Goal: Task Accomplishment & Management: Use online tool/utility

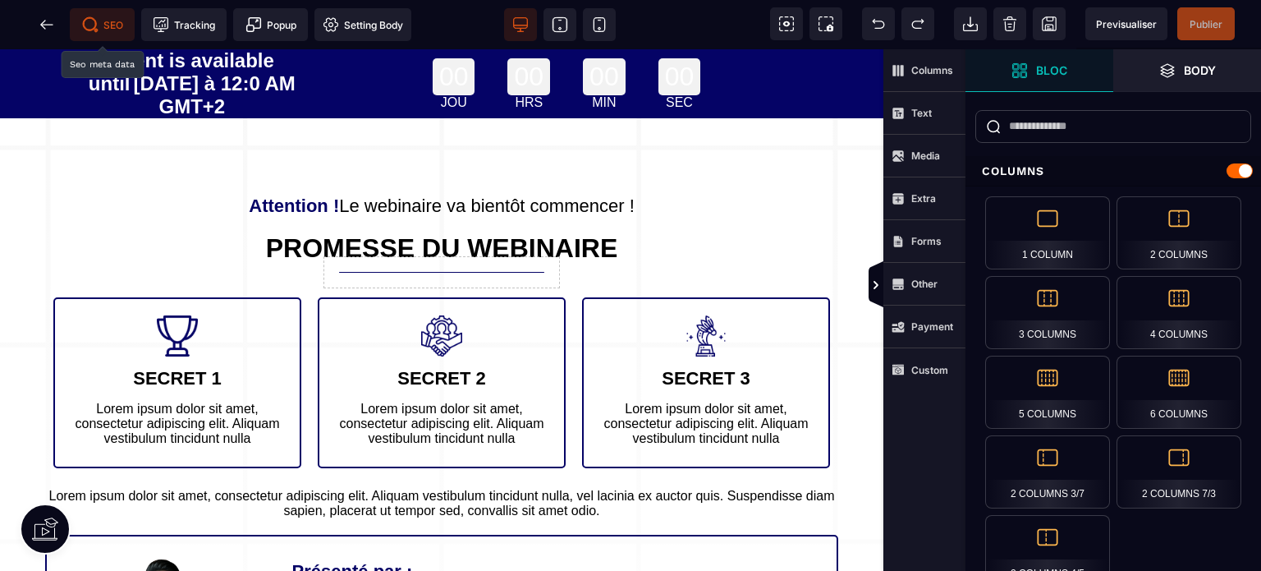
click at [127, 25] on span "SEO" at bounding box center [102, 24] width 65 height 33
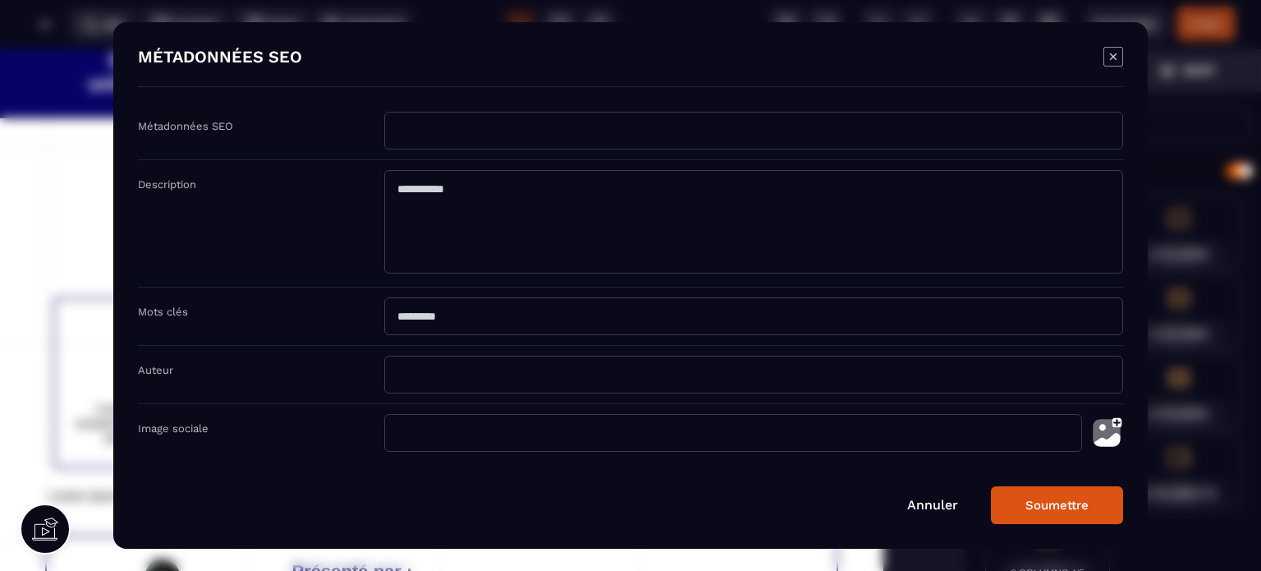
click at [447, 144] on input "Modal window" at bounding box center [753, 131] width 739 height 38
type input "*"
type input "**********"
click at [453, 206] on textarea "Modal window" at bounding box center [753, 221] width 739 height 103
type textarea "**********"
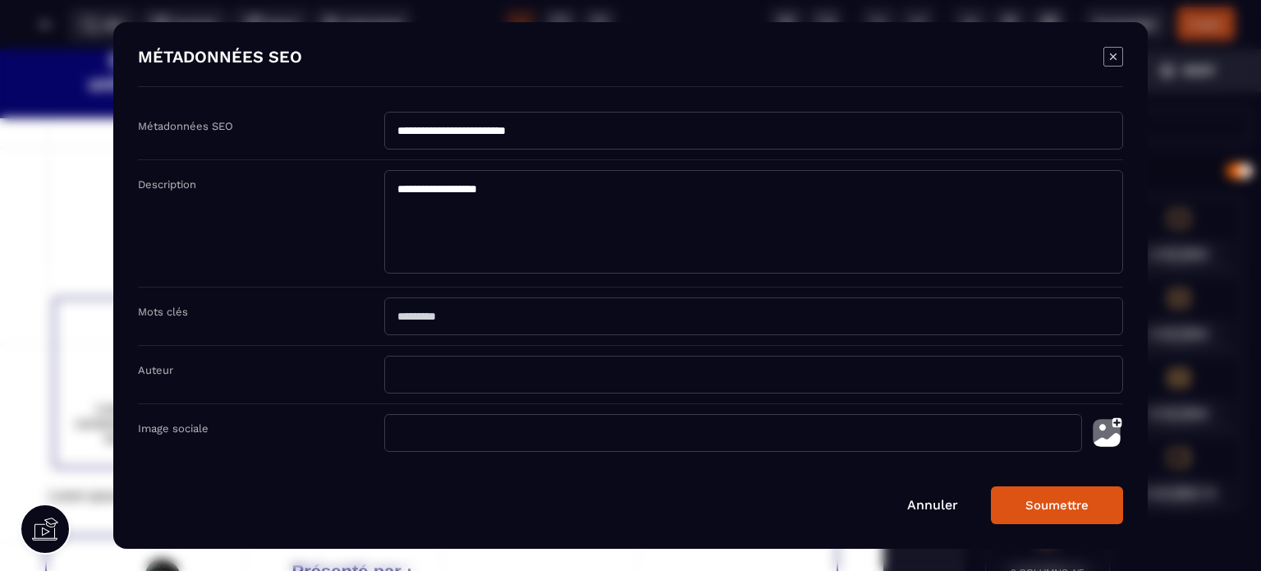
click at [1064, 502] on button "Soumettre" at bounding box center [1057, 505] width 132 height 38
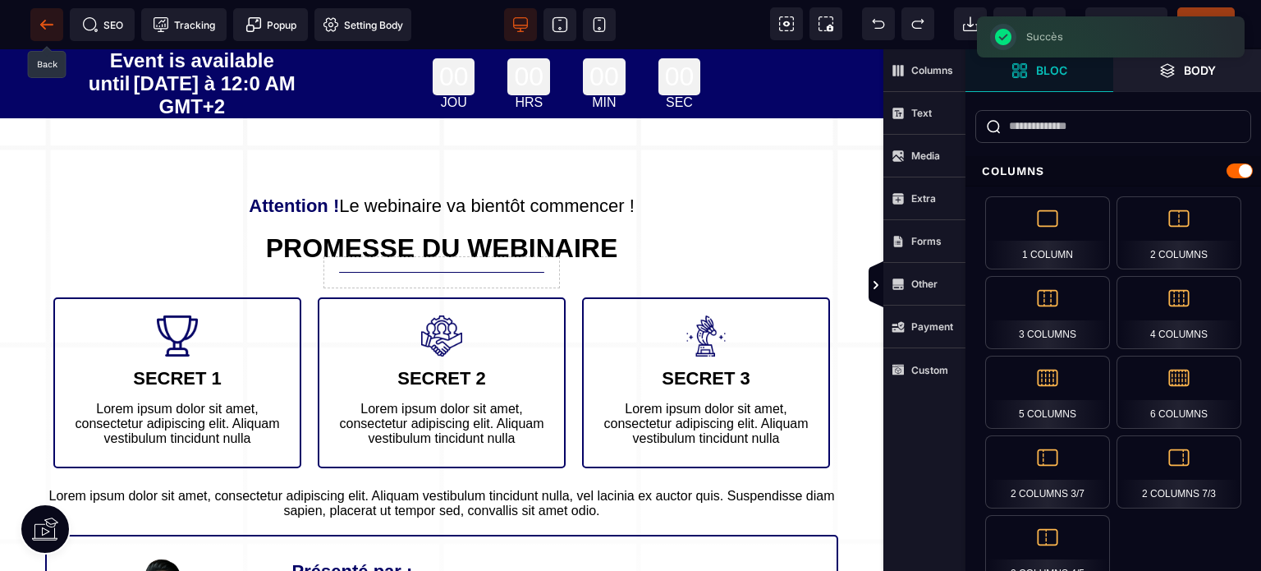
click at [45, 22] on icon at bounding box center [47, 24] width 16 height 16
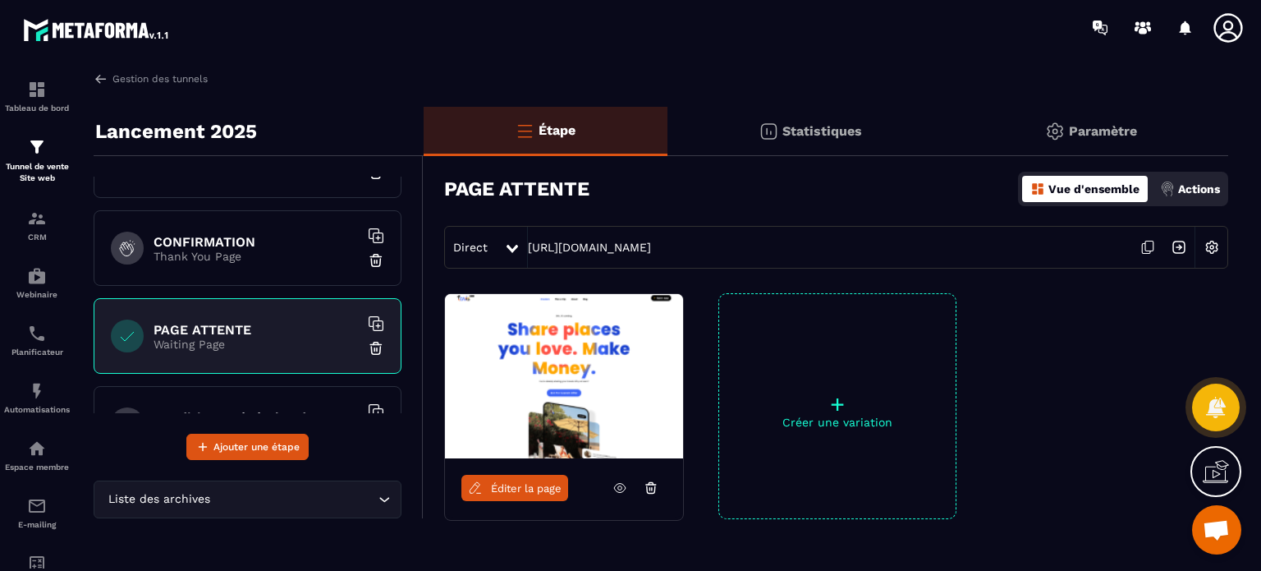
scroll to position [42, 0]
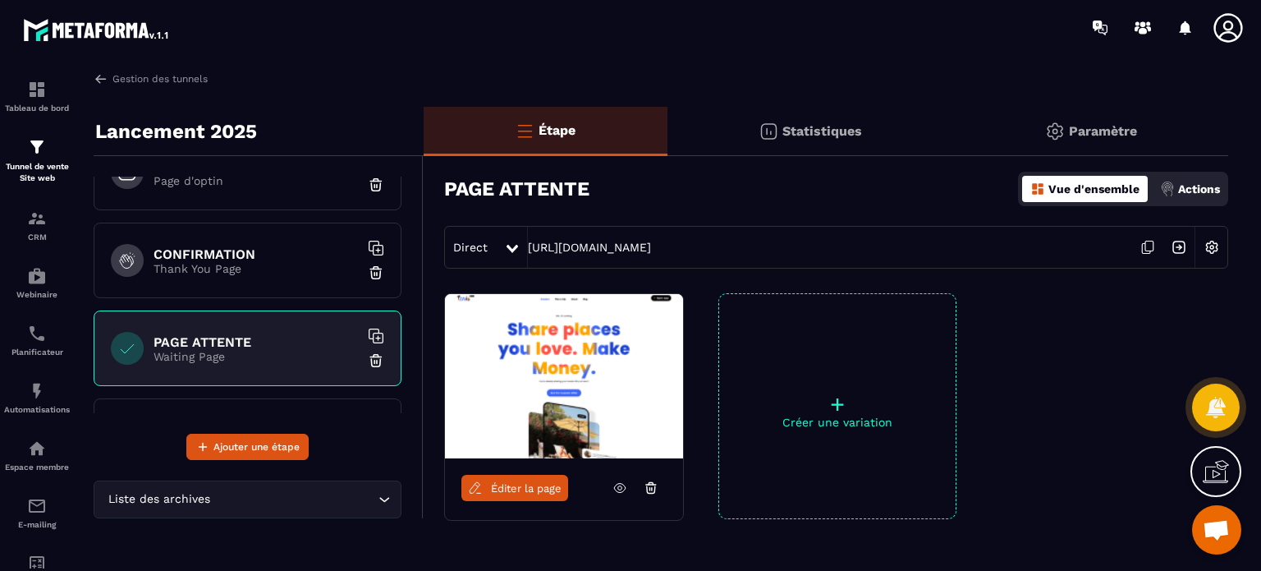
click at [146, 356] on div "PAGE ATTENTE Waiting Page" at bounding box center [248, 348] width 308 height 76
click at [287, 453] on span "Ajouter une étape" at bounding box center [257, 447] width 86 height 16
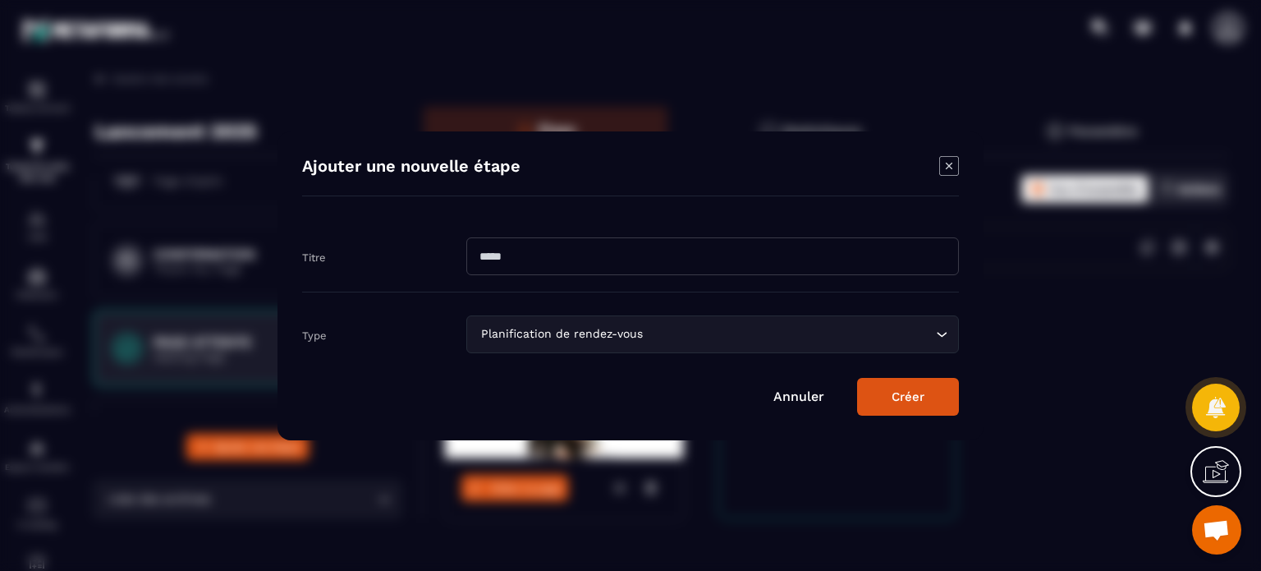
click at [947, 163] on icon "Modal window" at bounding box center [949, 165] width 7 height 7
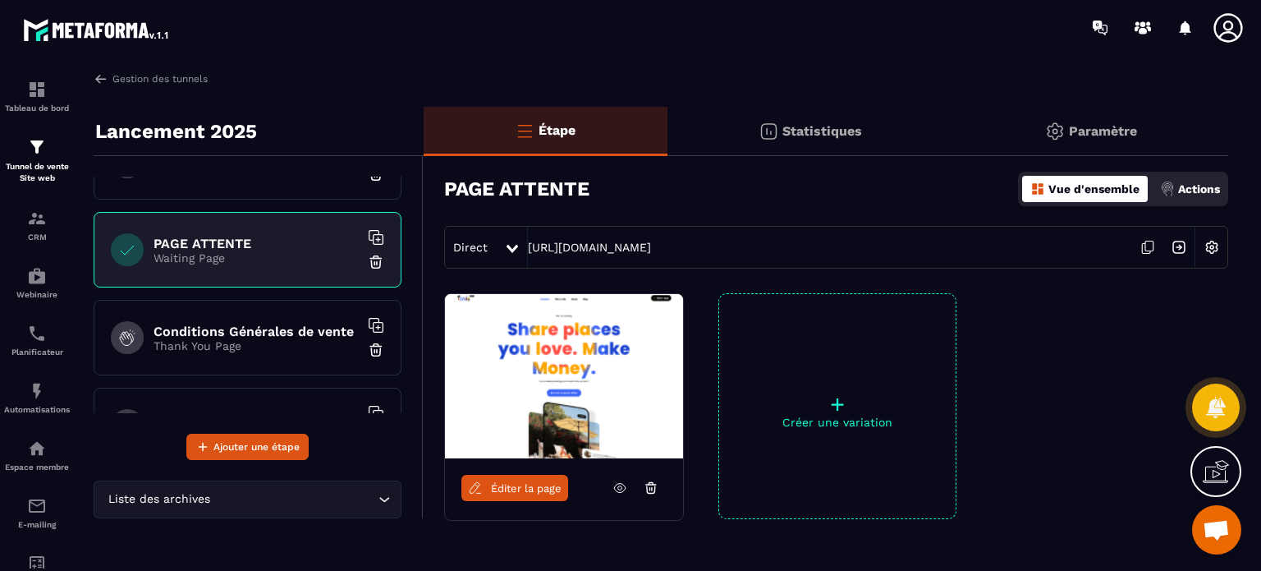
scroll to position [144, 0]
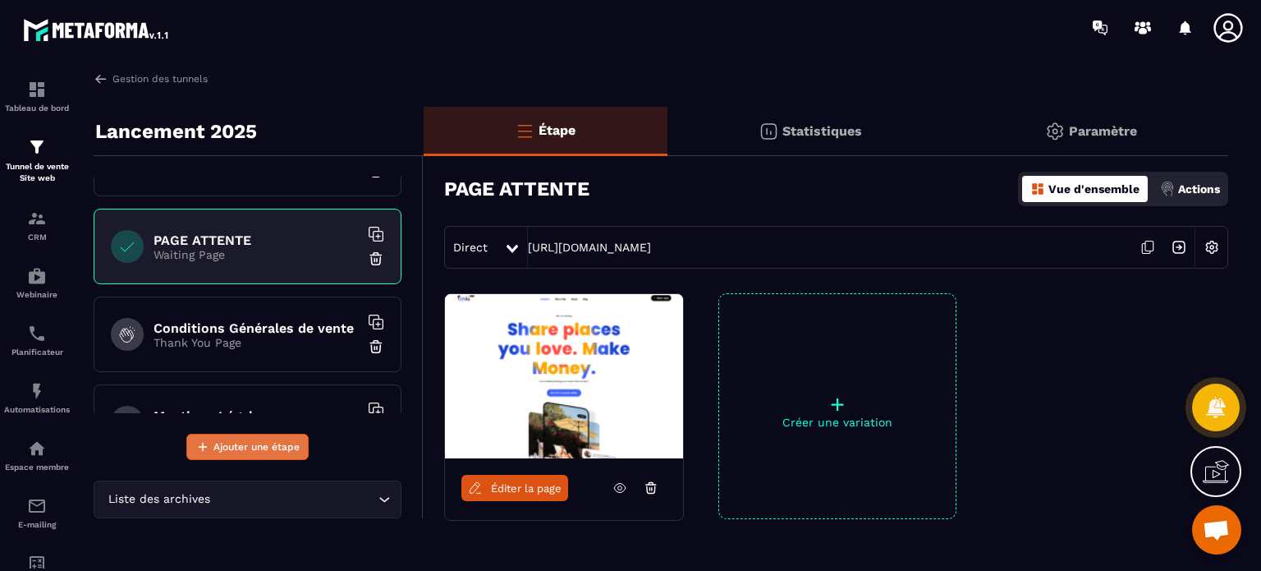
click at [219, 443] on span "Ajouter une étape" at bounding box center [257, 447] width 86 height 16
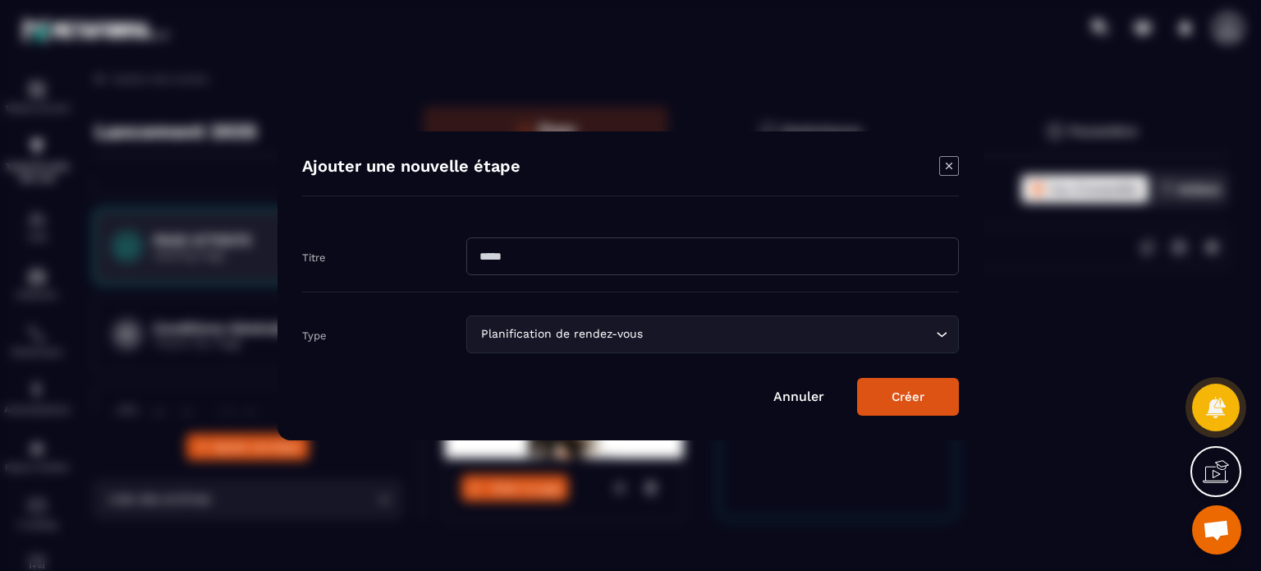
click at [497, 266] on input "Modal window" at bounding box center [712, 256] width 493 height 38
paste input "*********"
type input "*********"
click at [507, 342] on div "Planification de rendez-vous Loading..." at bounding box center [712, 334] width 493 height 38
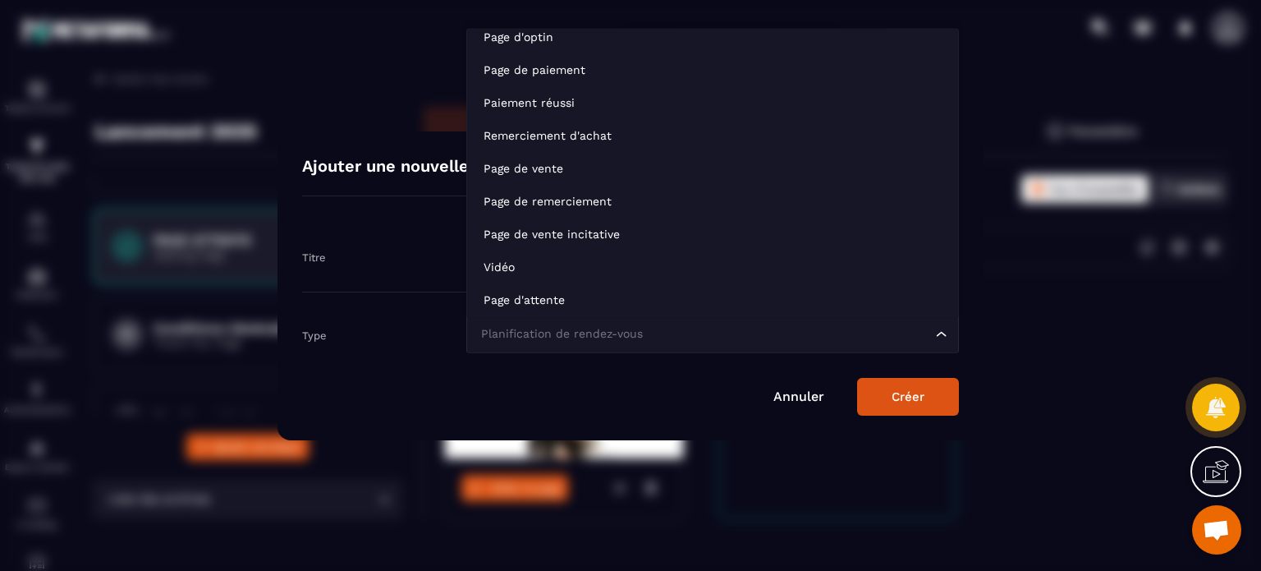
scroll to position [111, 0]
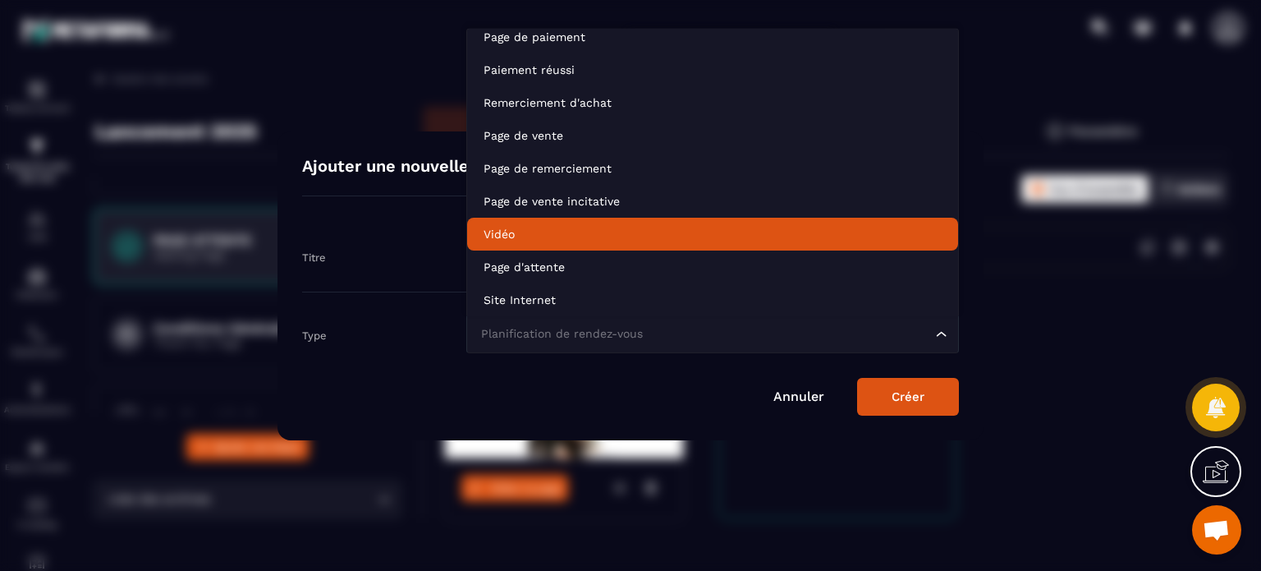
click at [535, 220] on li "Vidéo" at bounding box center [712, 234] width 491 height 33
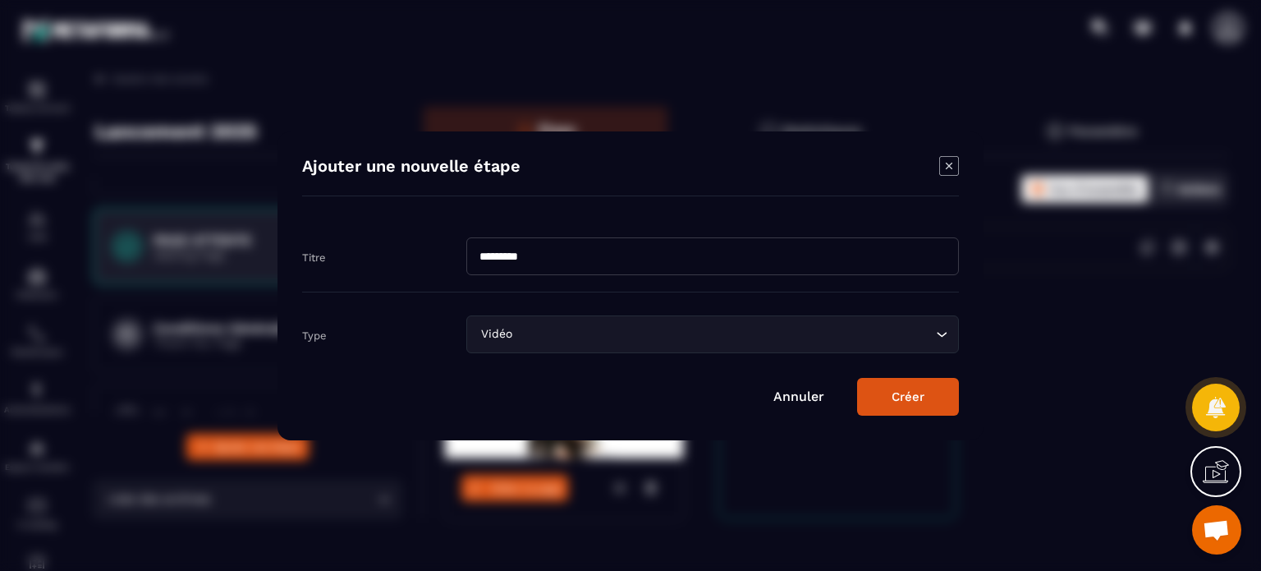
click at [901, 398] on button "Créer" at bounding box center [908, 397] width 102 height 38
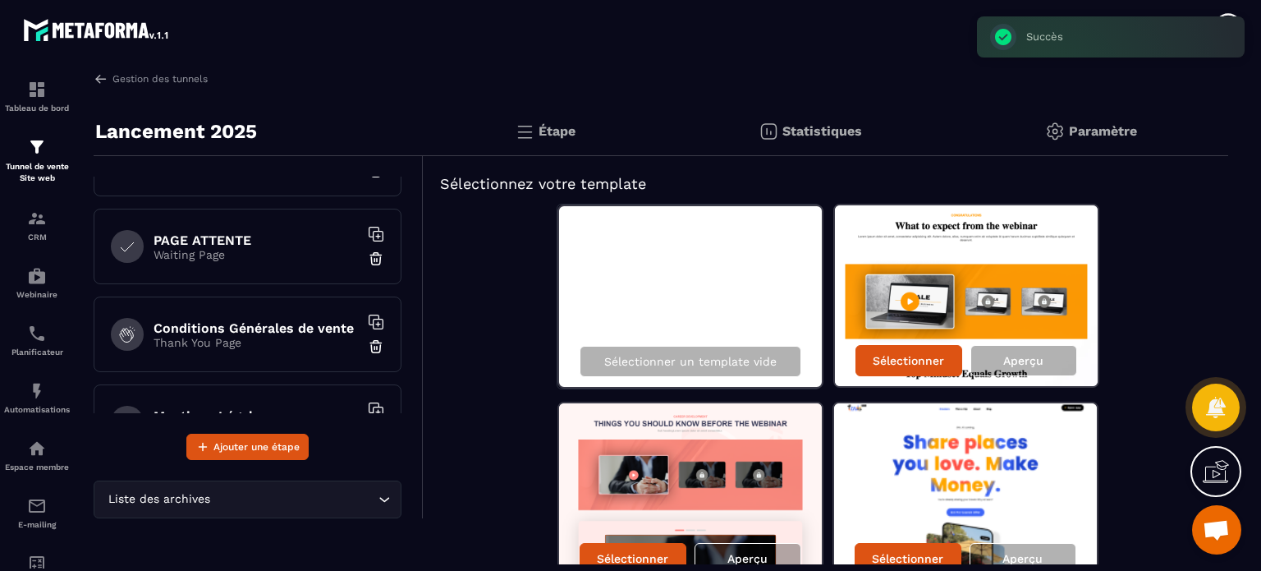
click at [1179, 353] on div "Sélectionner un template vide Sélectionner Aperçu Sélectionner Aperçu Sélection…" at bounding box center [826, 493] width 772 height 578
click at [996, 558] on div "Aperçu" at bounding box center [1023, 558] width 107 height 31
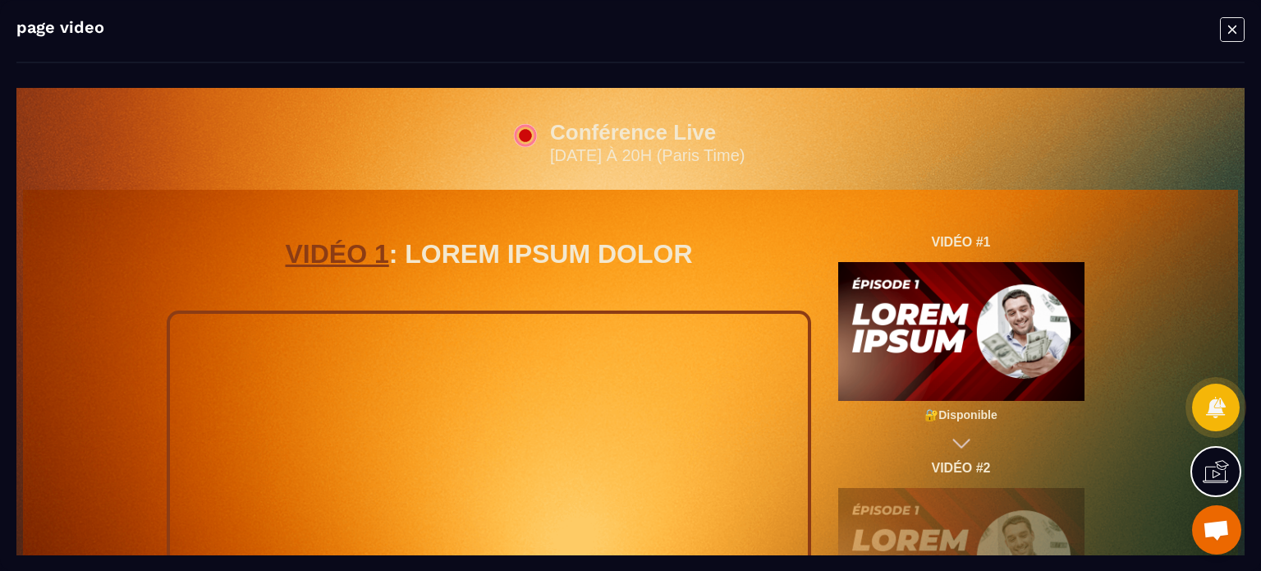
click at [1223, 31] on icon "Modal window" at bounding box center [1232, 28] width 25 height 25
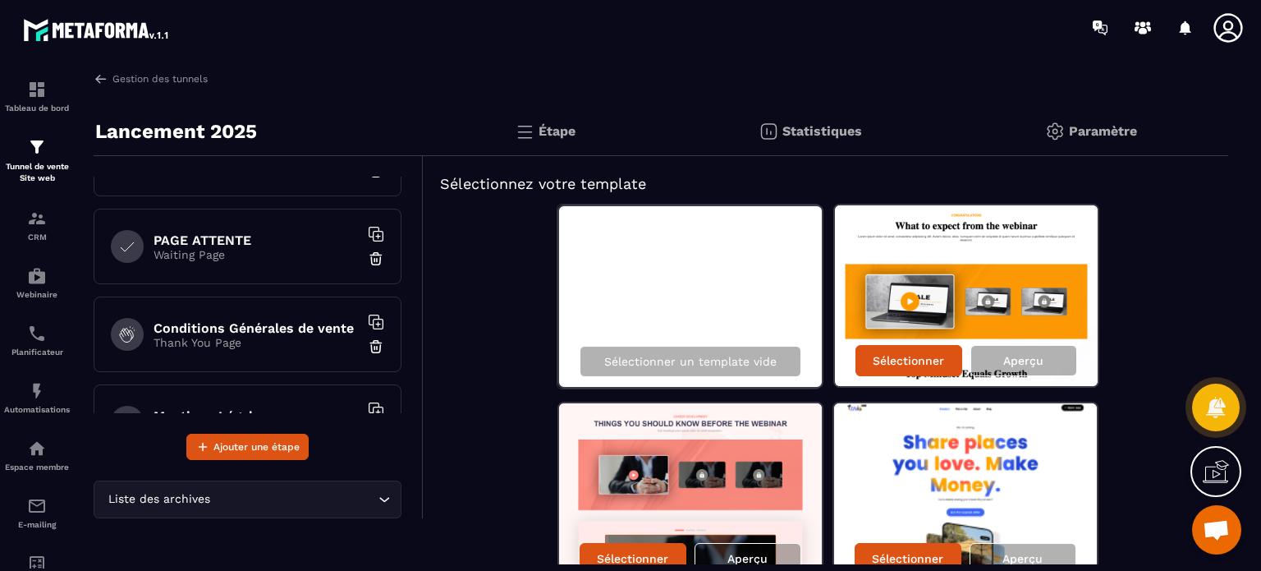
click at [1148, 314] on div "Sélectionner un template vide Sélectionner Aperçu Sélectionner Aperçu Sélection…" at bounding box center [826, 493] width 772 height 578
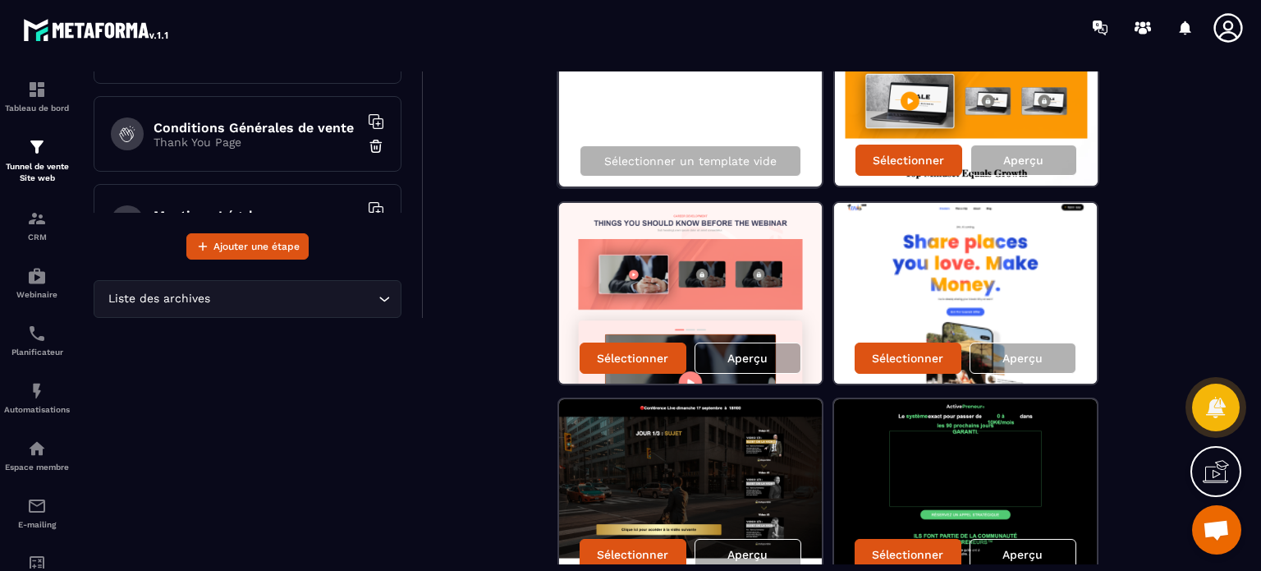
scroll to position [281, 0]
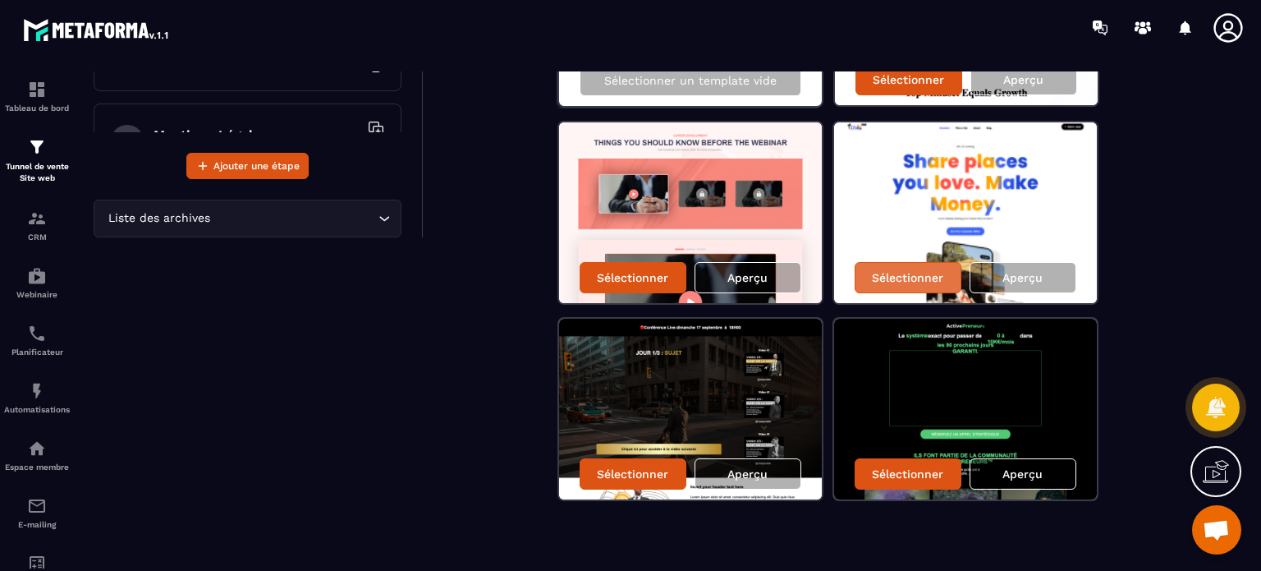
click at [898, 272] on p "Sélectionner" at bounding box center [907, 277] width 71 height 13
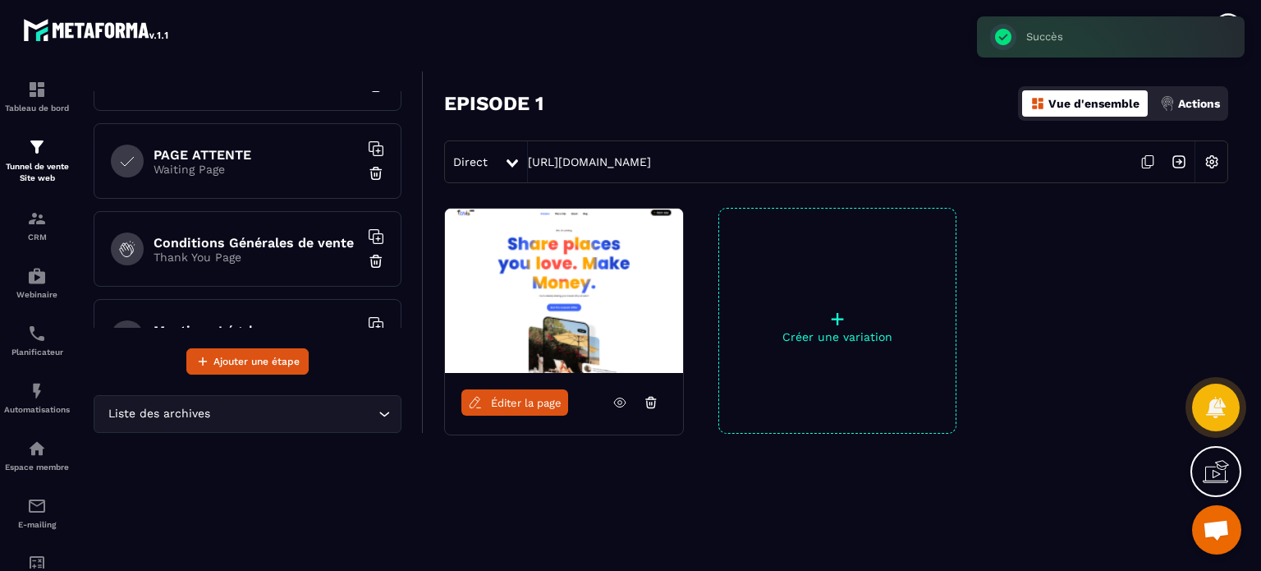
click at [512, 402] on span "Éditer la page" at bounding box center [526, 403] width 71 height 12
